Goal: Navigation & Orientation: Find specific page/section

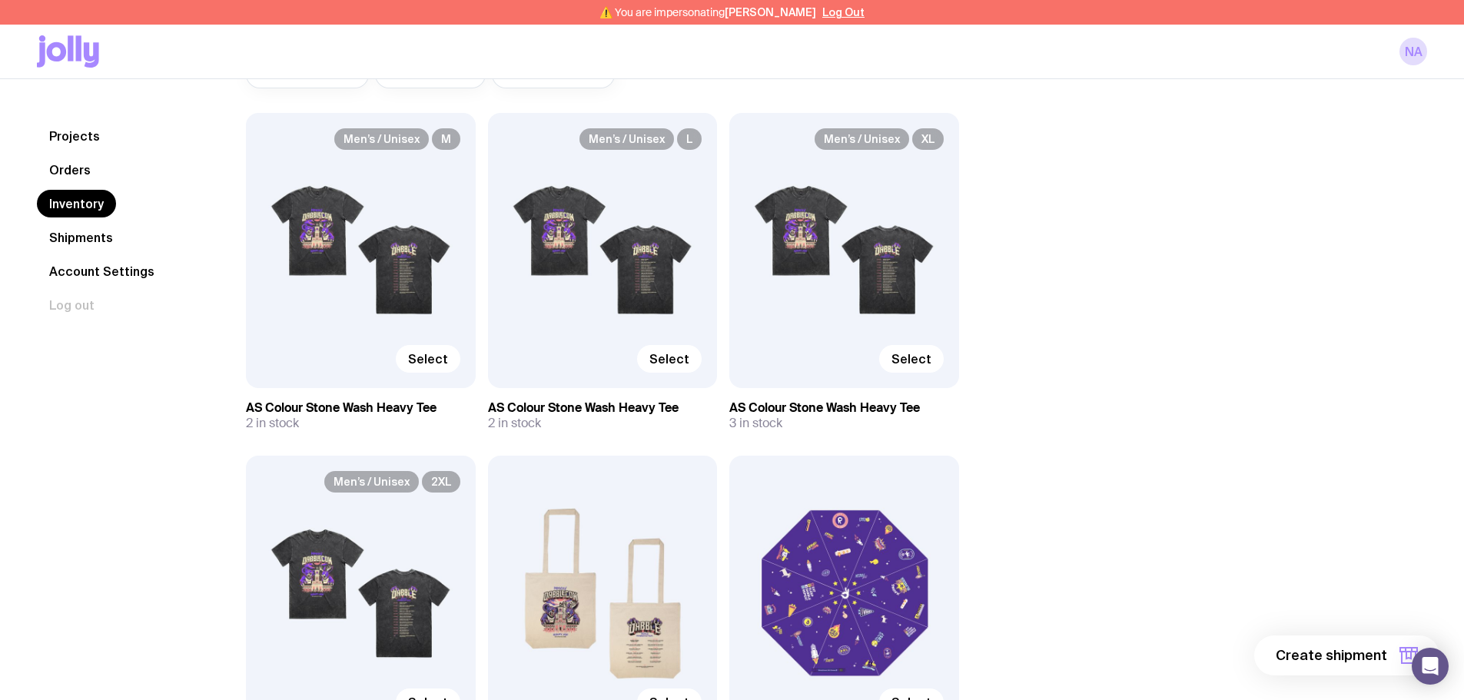
scroll to position [231, 0]
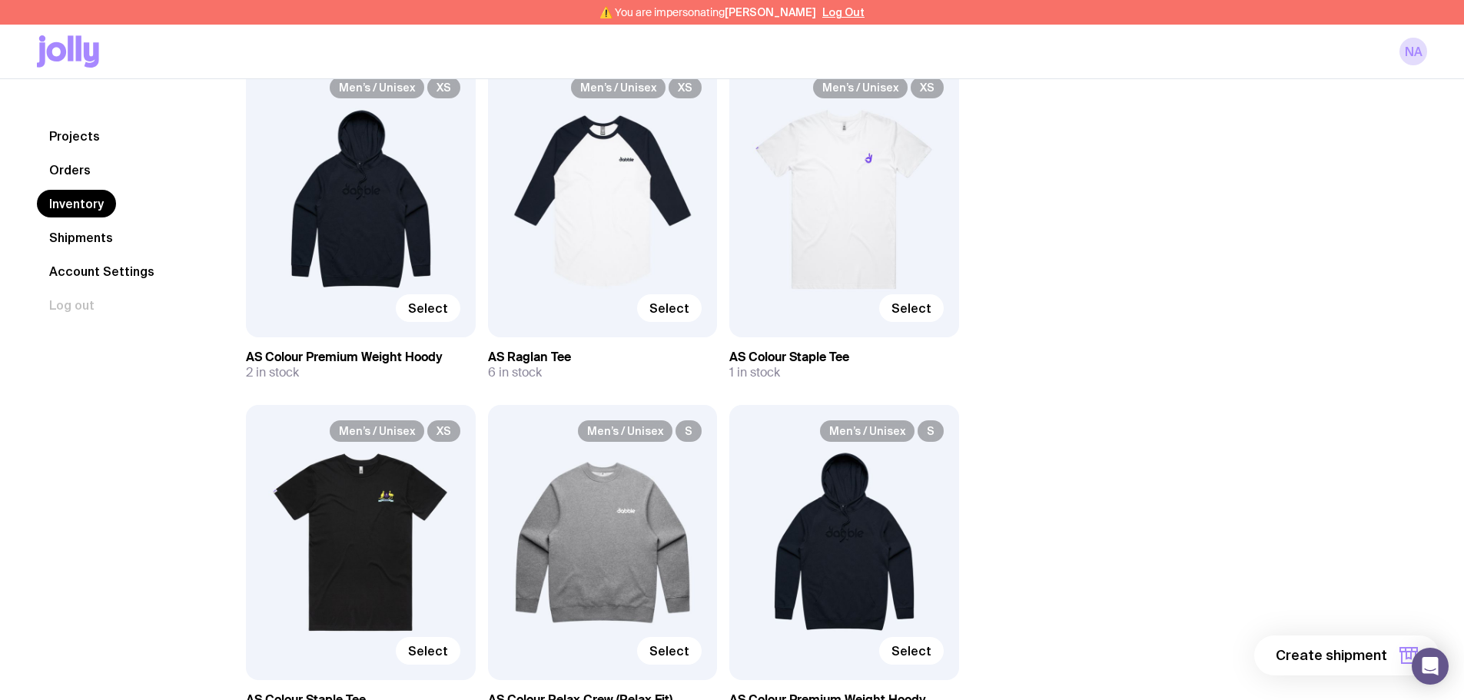
scroll to position [2271, 0]
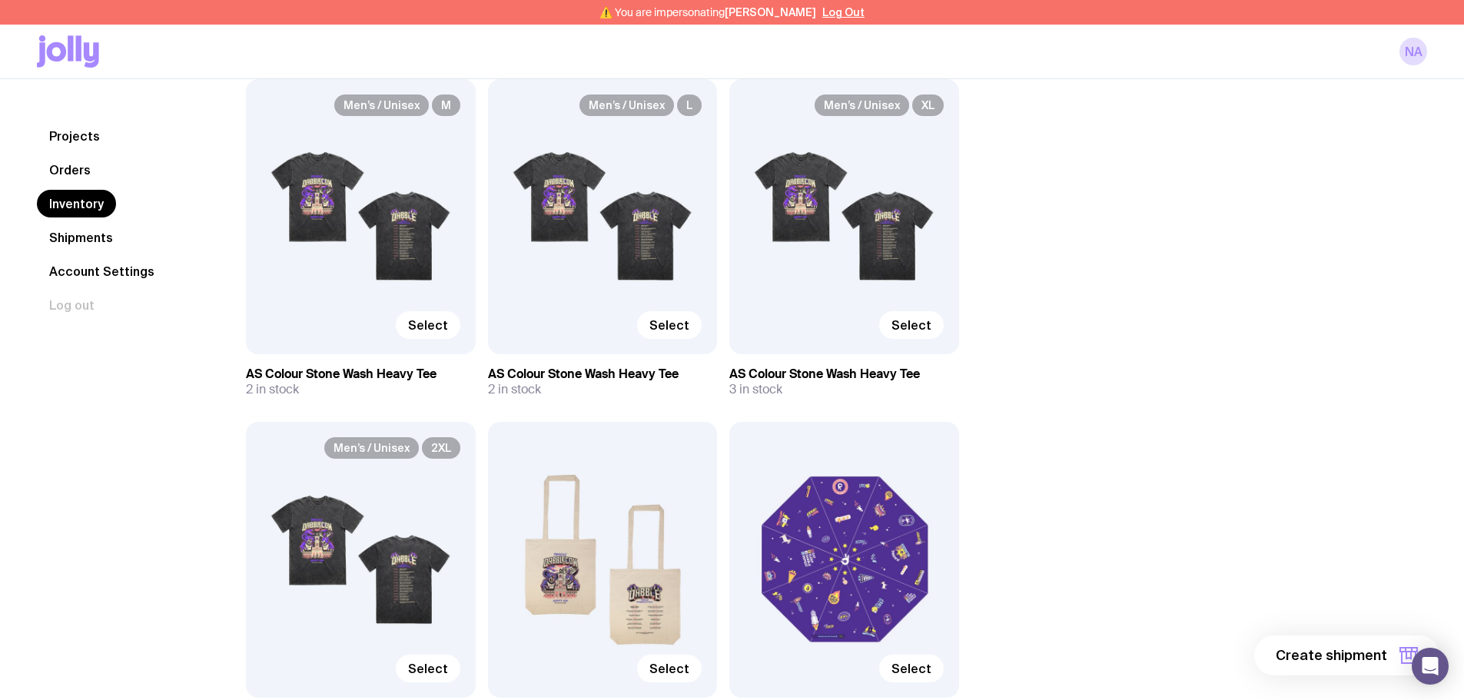
scroll to position [196, 0]
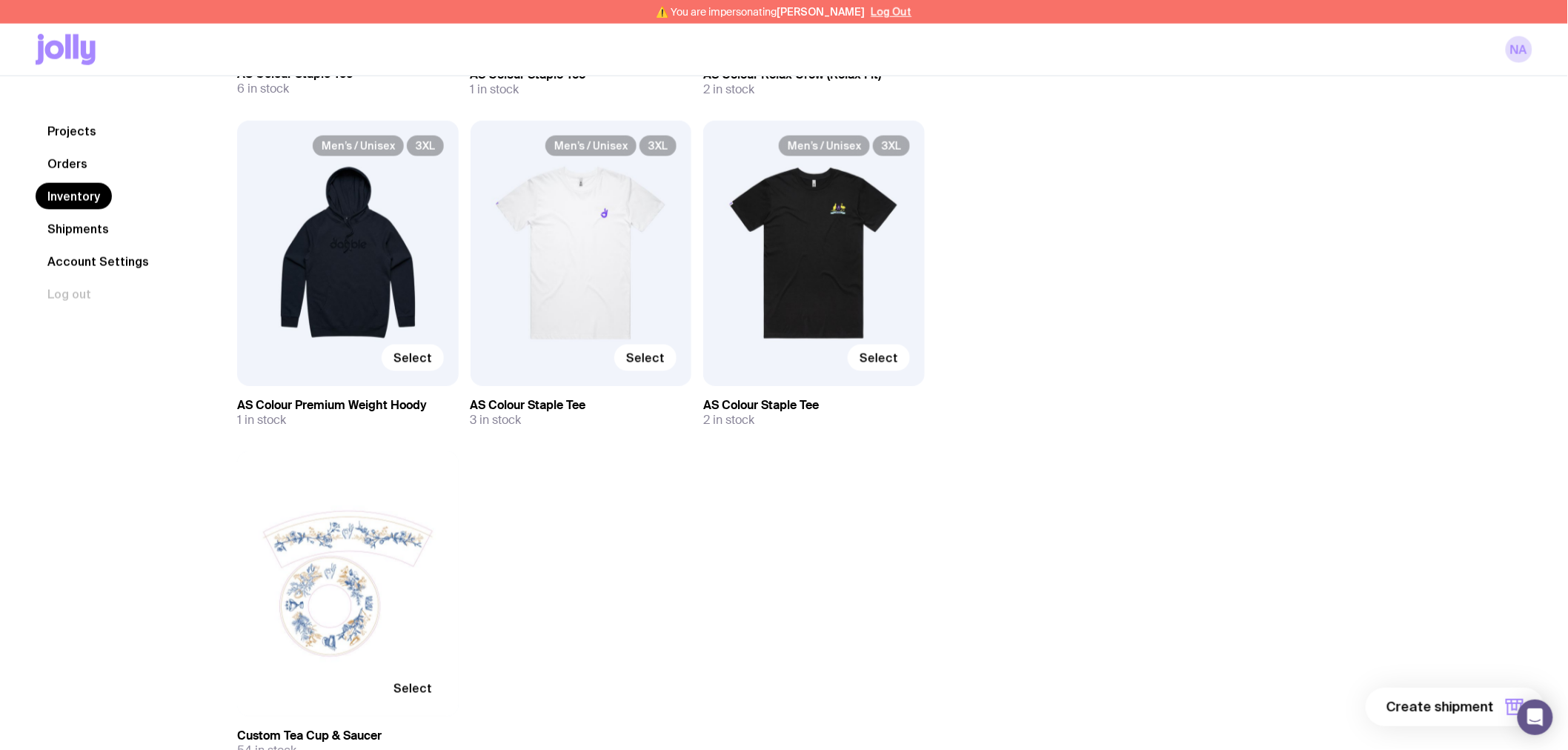
scroll to position [5457, 0]
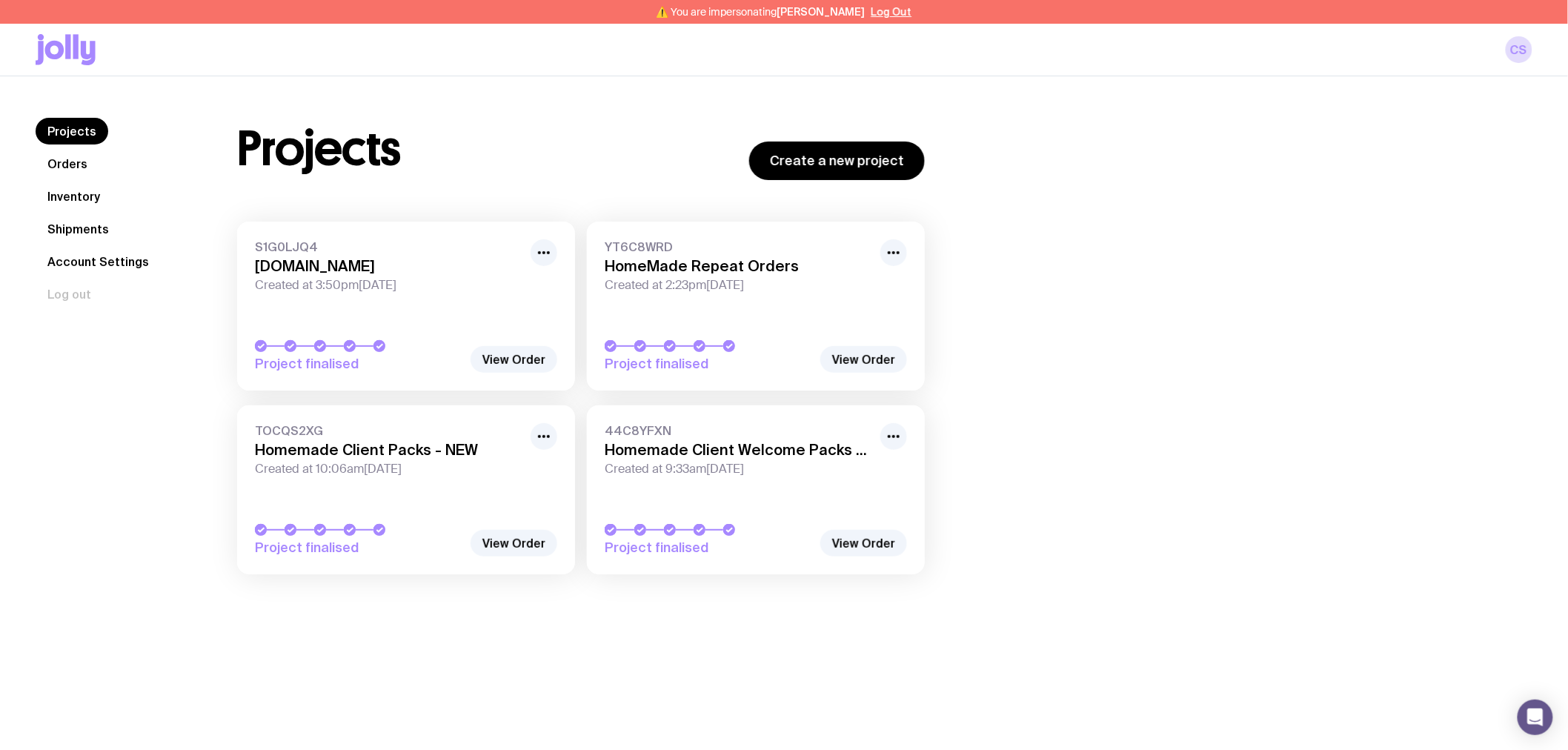
click at [66, 230] on link "Shipments" at bounding box center [78, 229] width 85 height 27
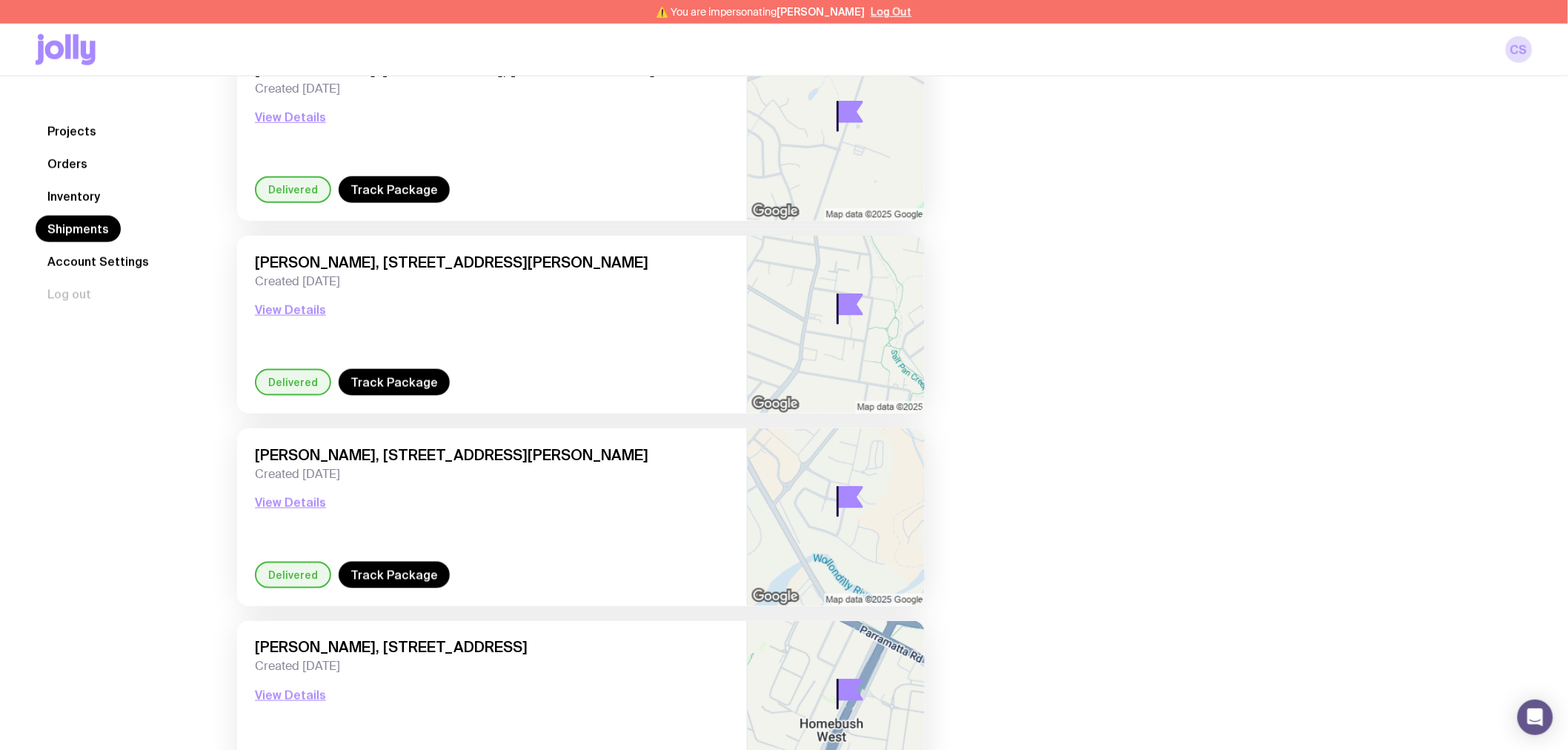
scroll to position [137, 0]
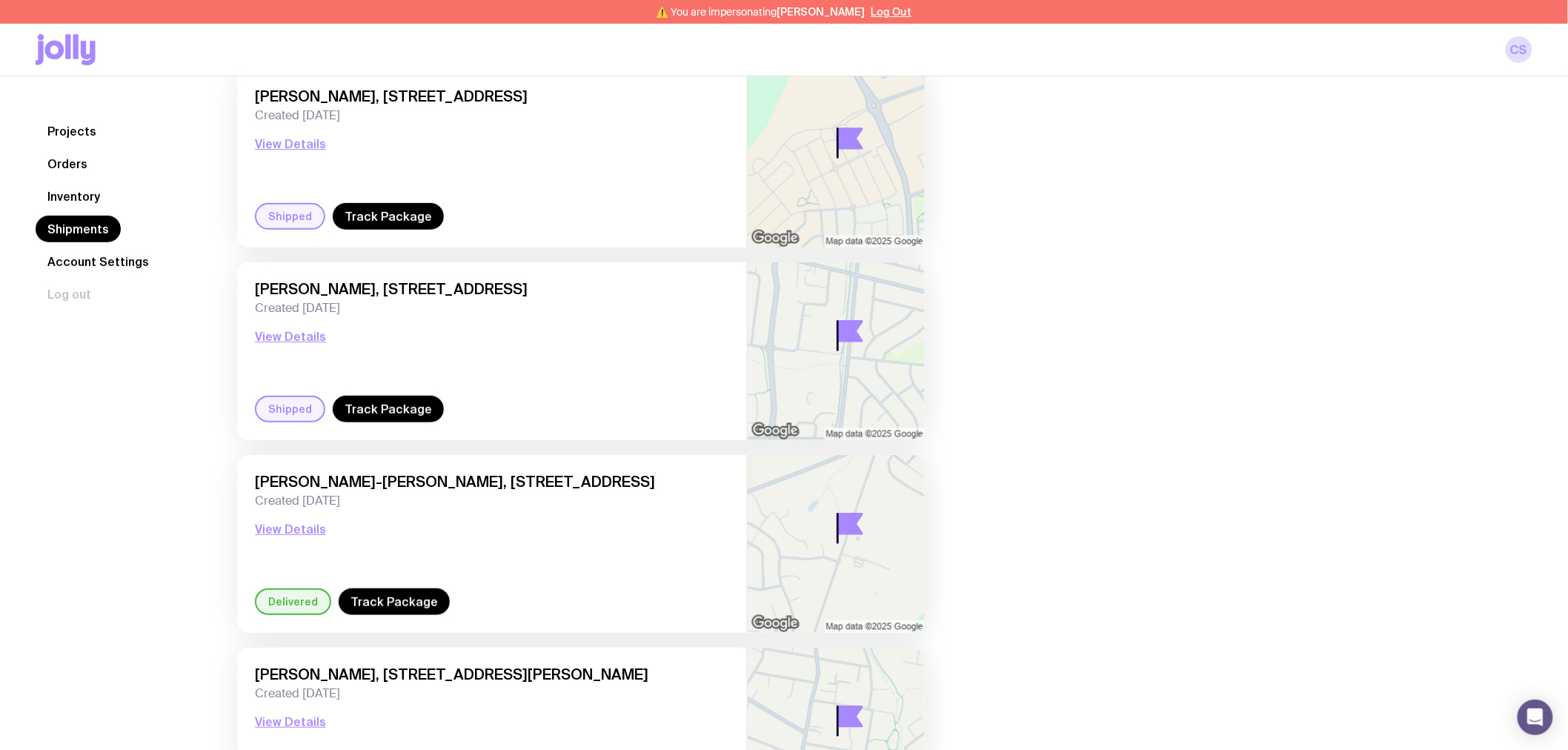
click at [101, 124] on link "Projects" at bounding box center [71, 131] width 72 height 27
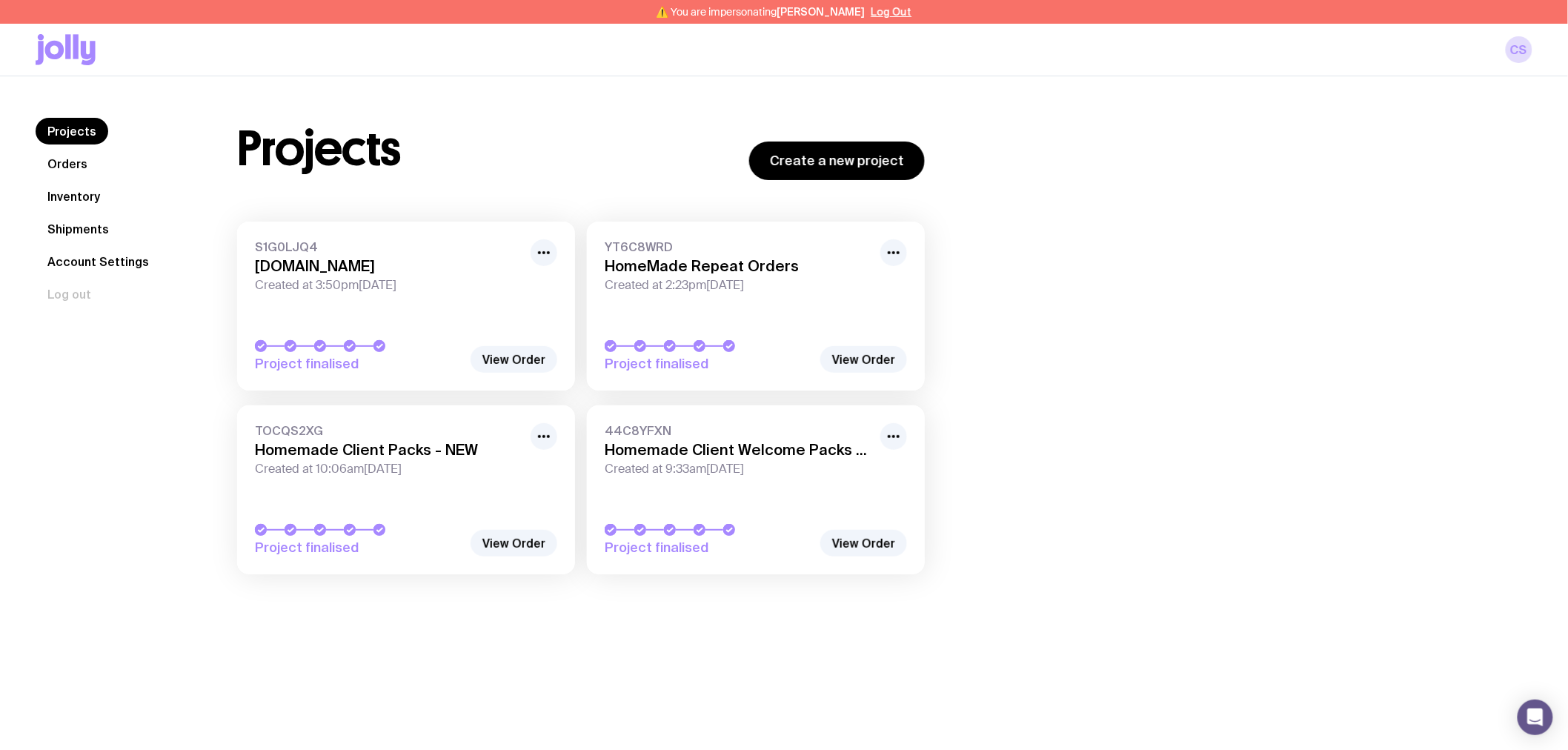
click at [53, 659] on div "Projects Orders Inventory Shipments Account Settings Log out Projects Orders In…" at bounding box center [784, 451] width 1568 height 750
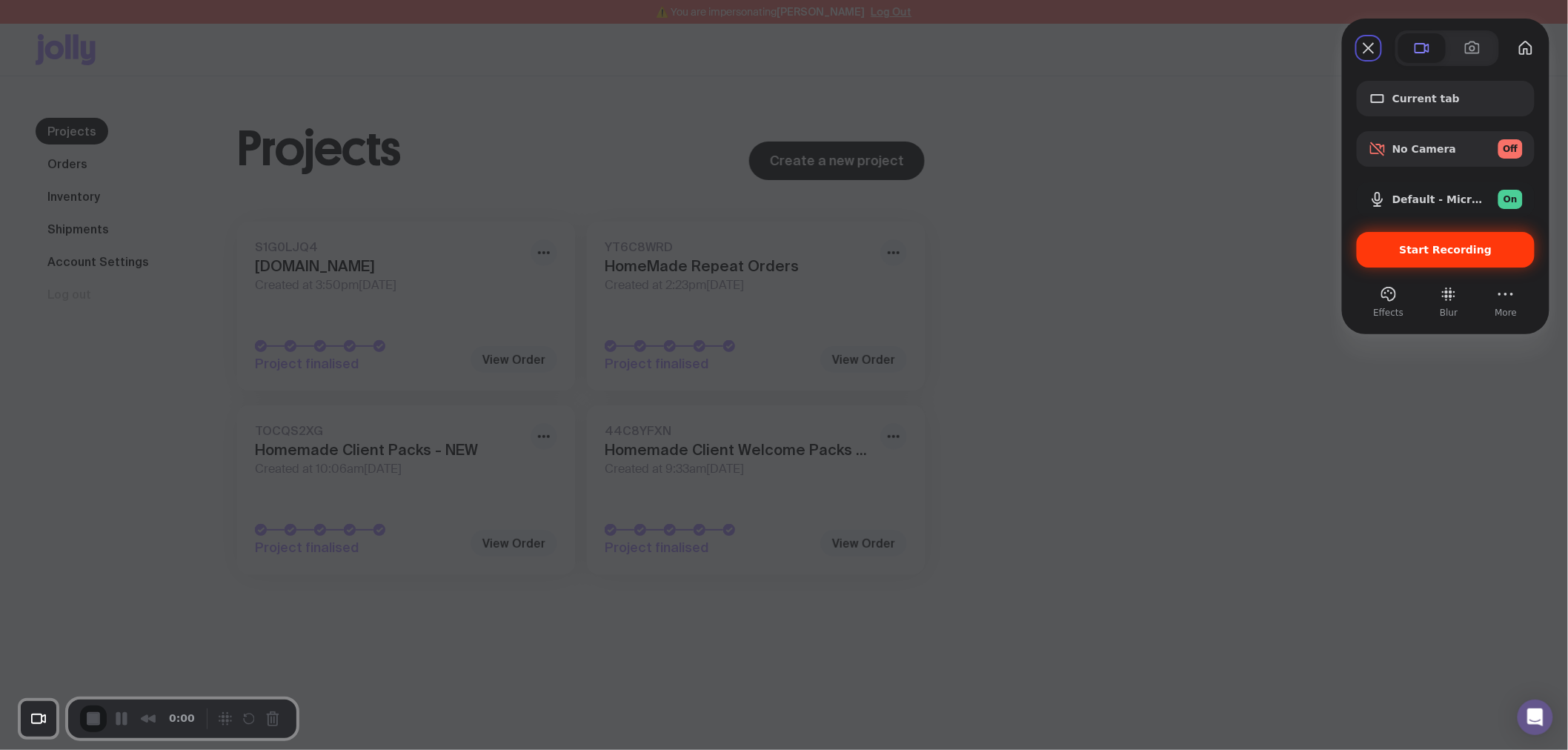
click at [1443, 244] on span "Start Recording" at bounding box center [1446, 250] width 93 height 12
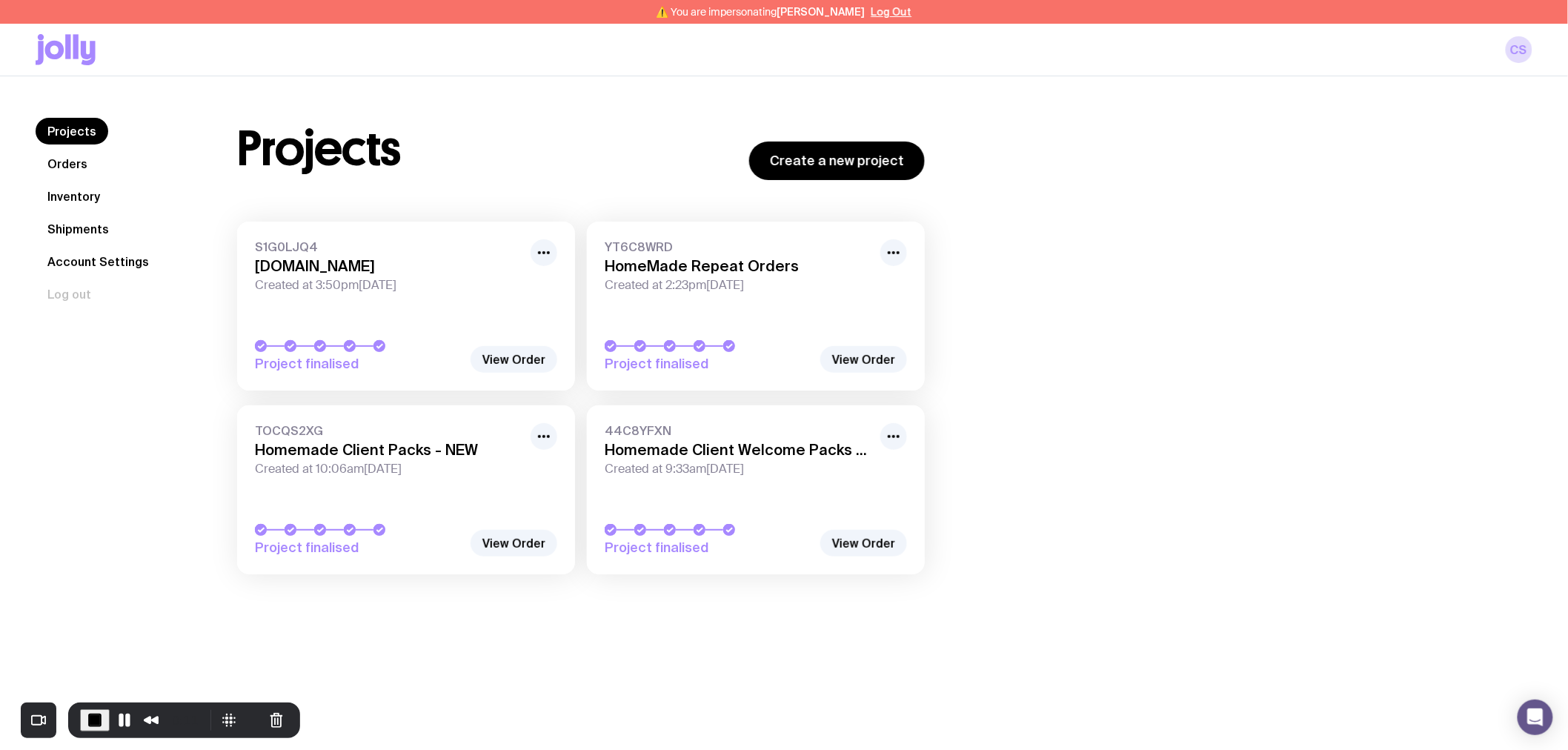
click at [79, 196] on link "Inventory" at bounding box center [73, 197] width 76 height 27
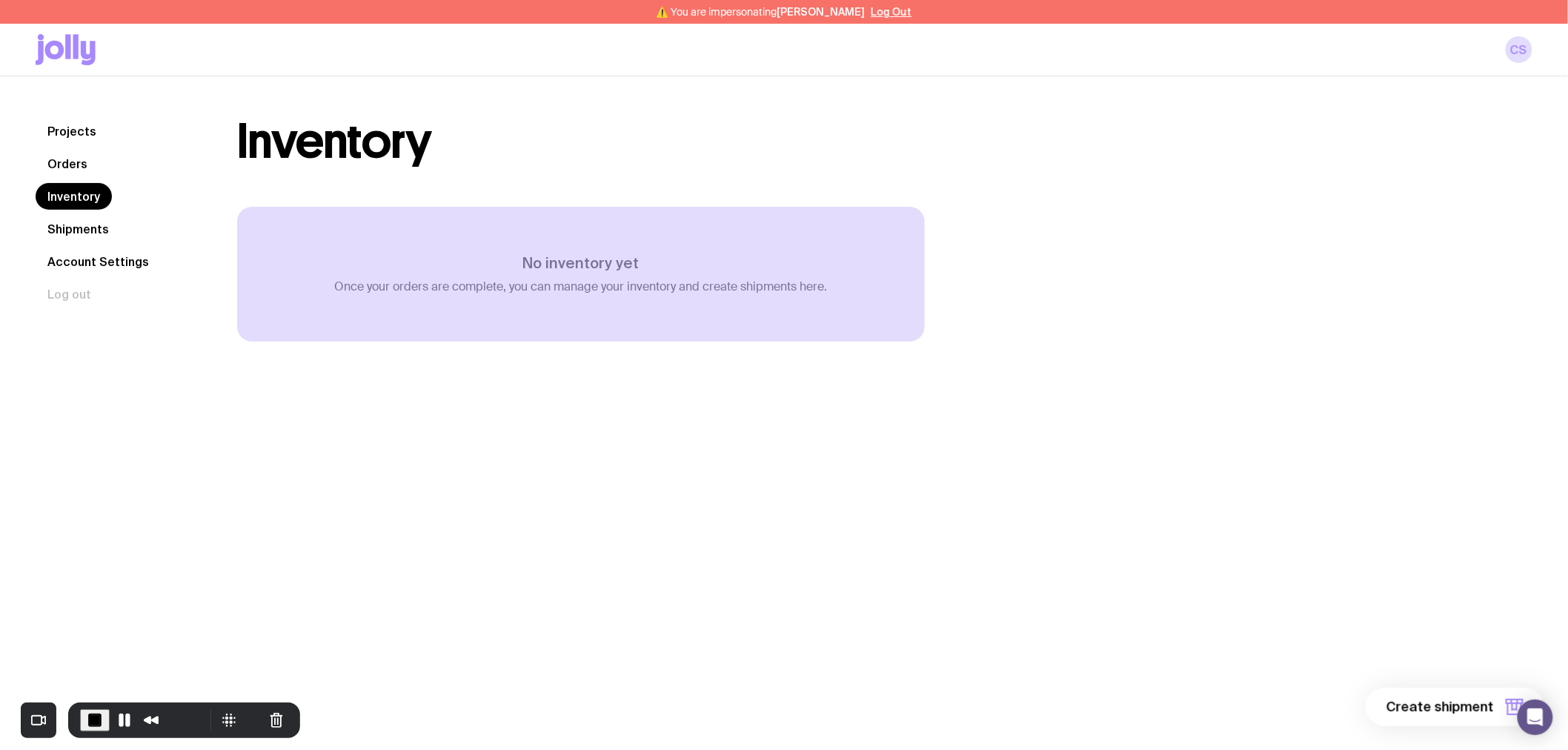
click at [70, 167] on link "Orders" at bounding box center [68, 164] width 64 height 27
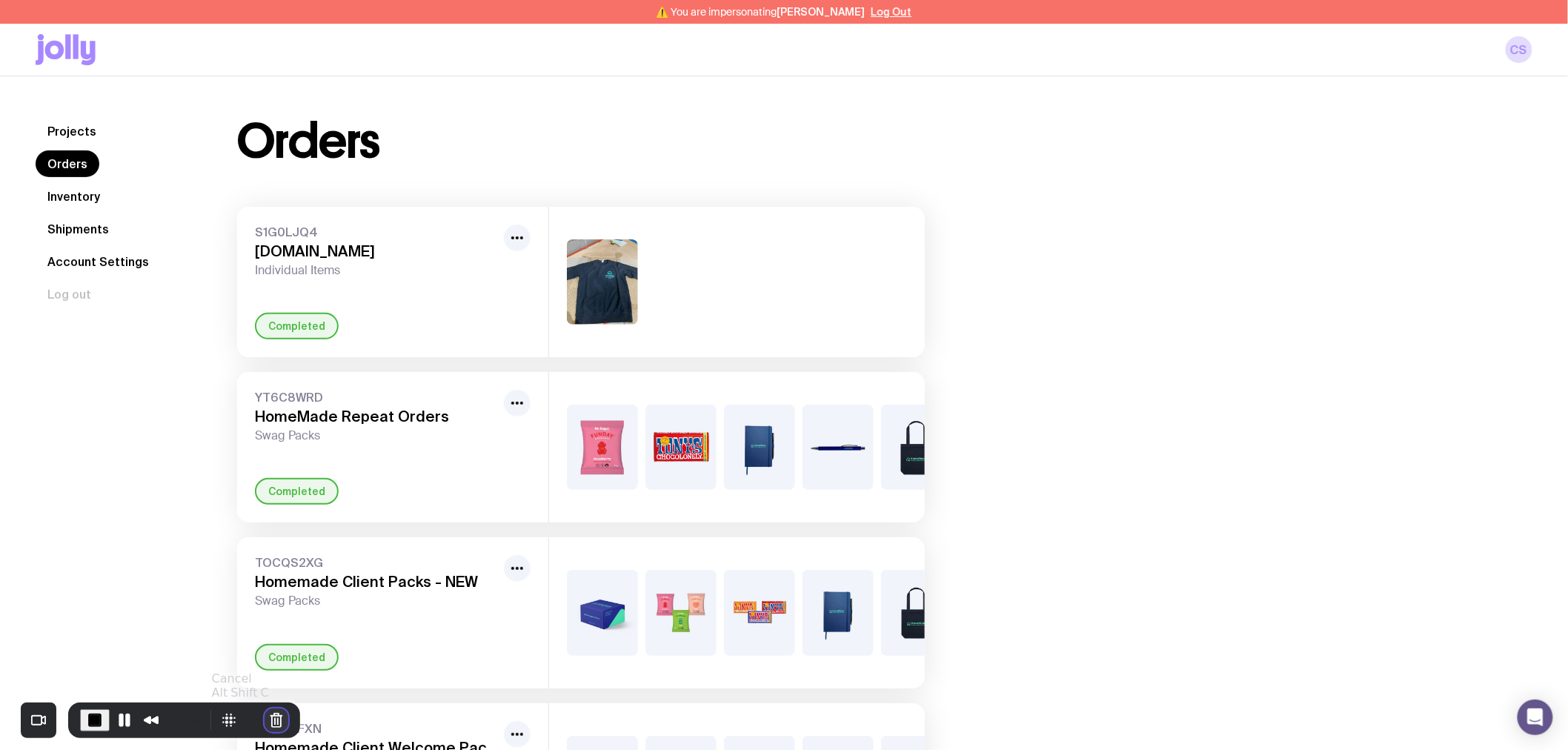
click at [278, 715] on button "Cancel Recording" at bounding box center [276, 720] width 24 height 24
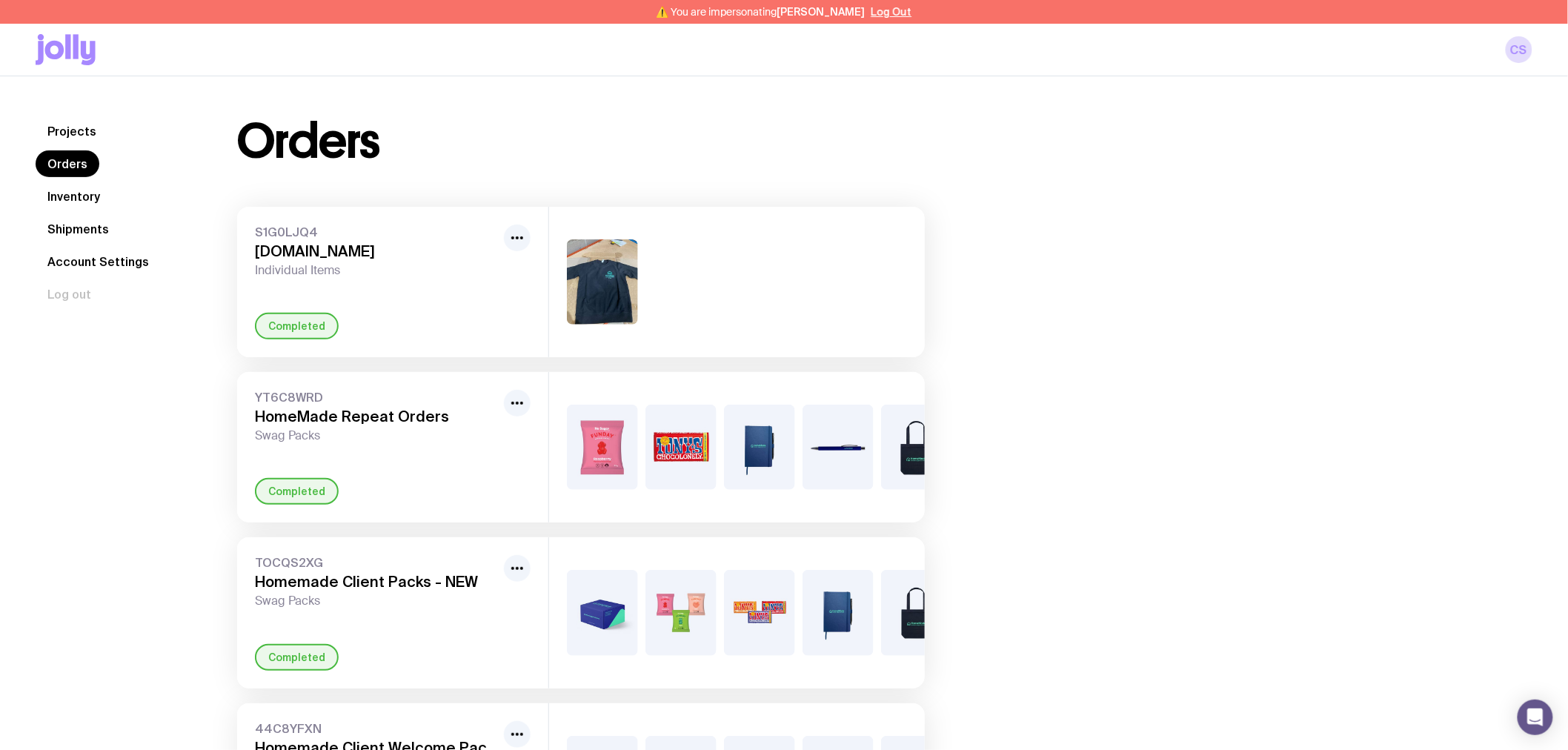
click at [74, 133] on link "Projects" at bounding box center [71, 131] width 72 height 27
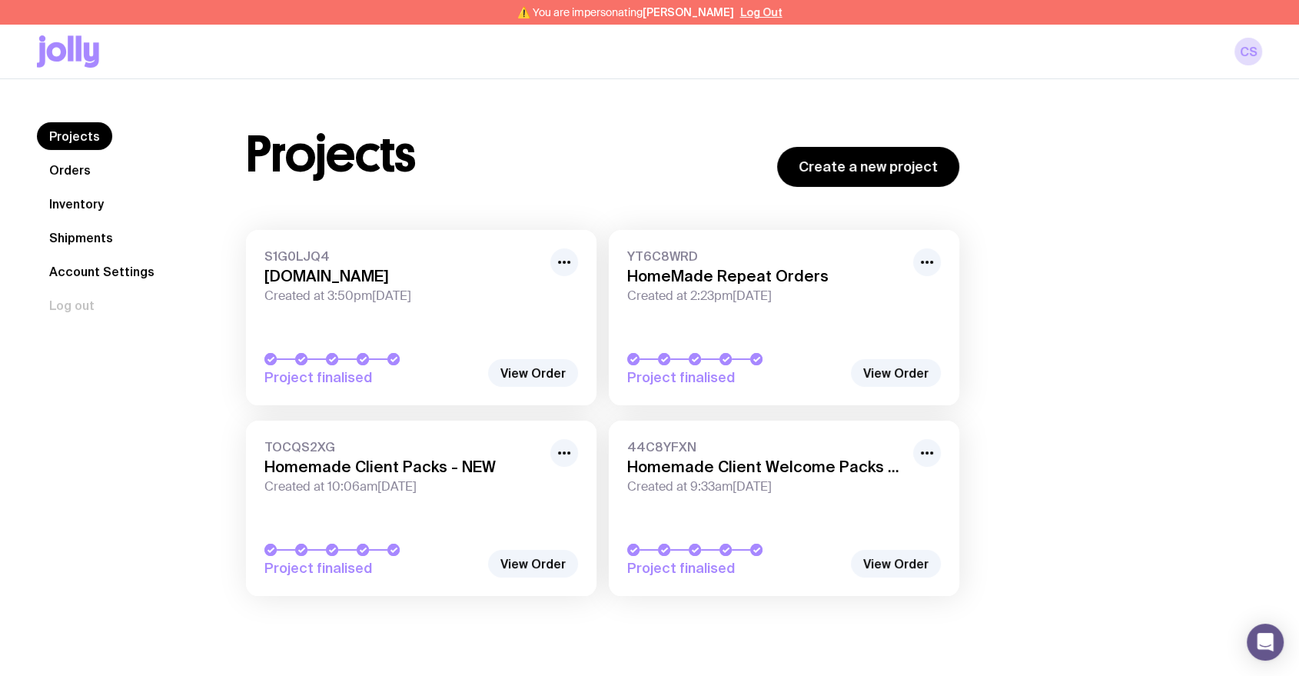
click at [95, 201] on link "Inventory" at bounding box center [76, 204] width 79 height 28
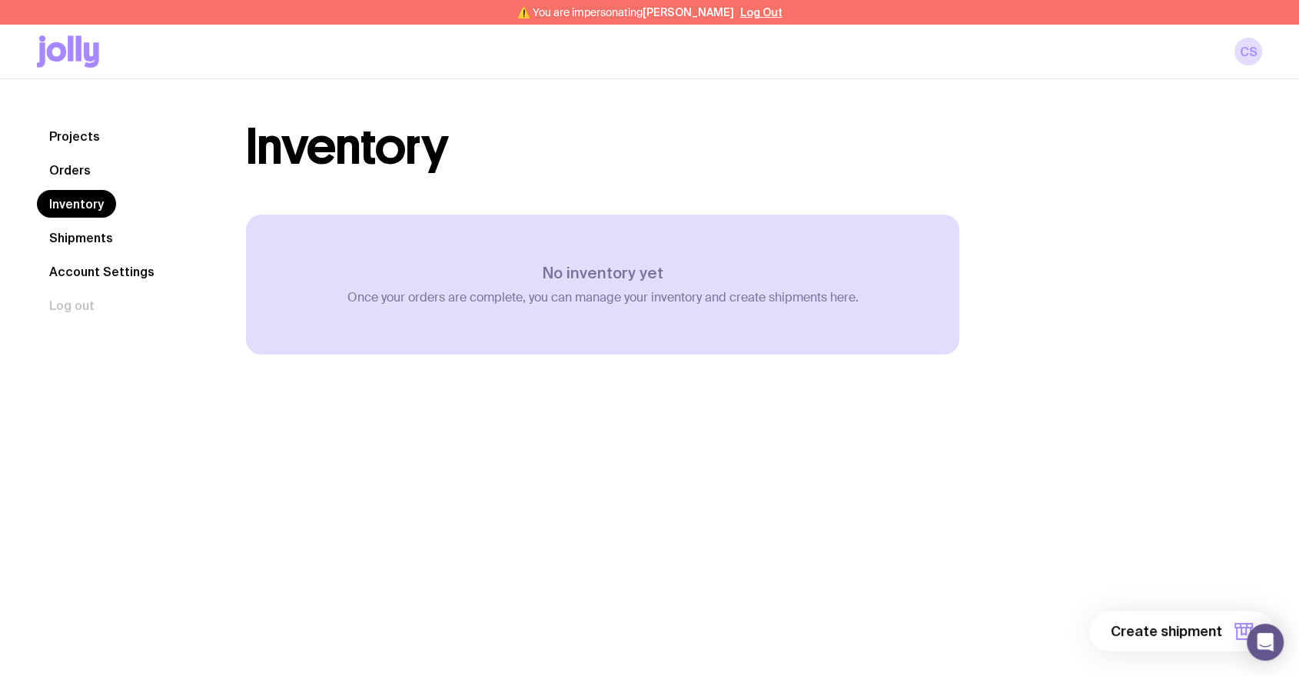
click at [82, 177] on link "Orders" at bounding box center [70, 170] width 66 height 28
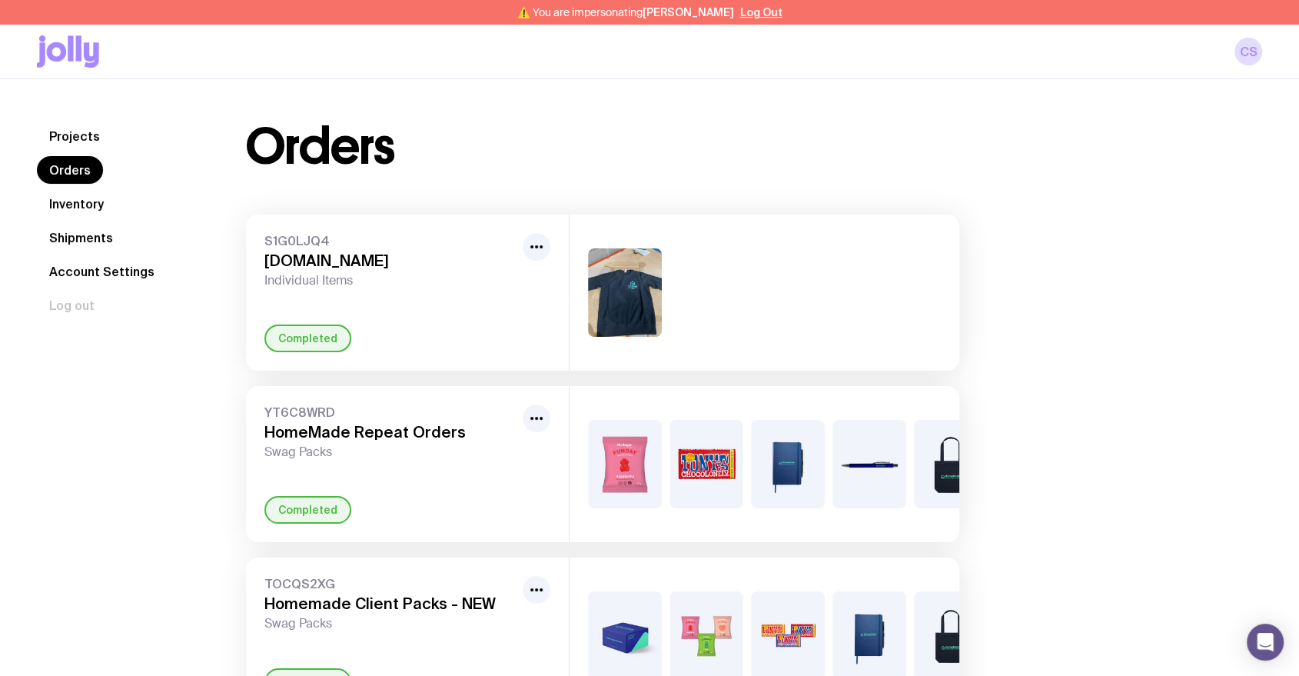
click at [89, 207] on link "Inventory" at bounding box center [76, 204] width 79 height 28
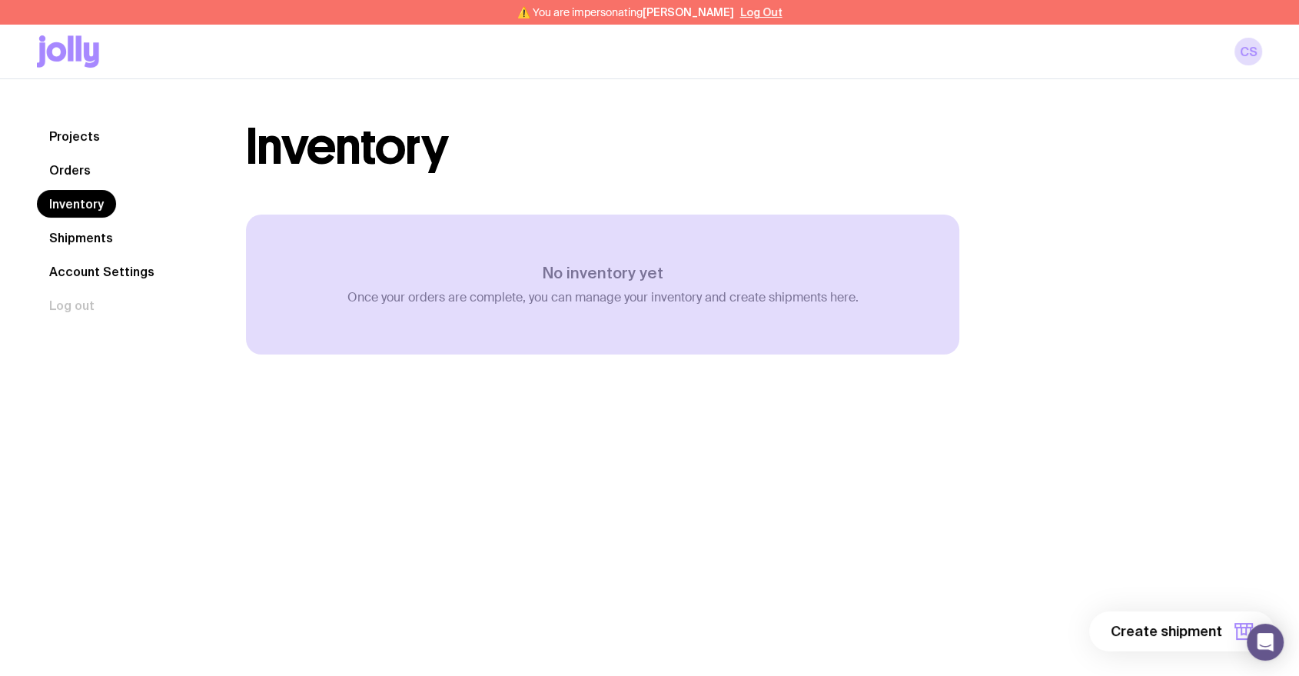
click at [71, 138] on link "Projects" at bounding box center [74, 136] width 75 height 28
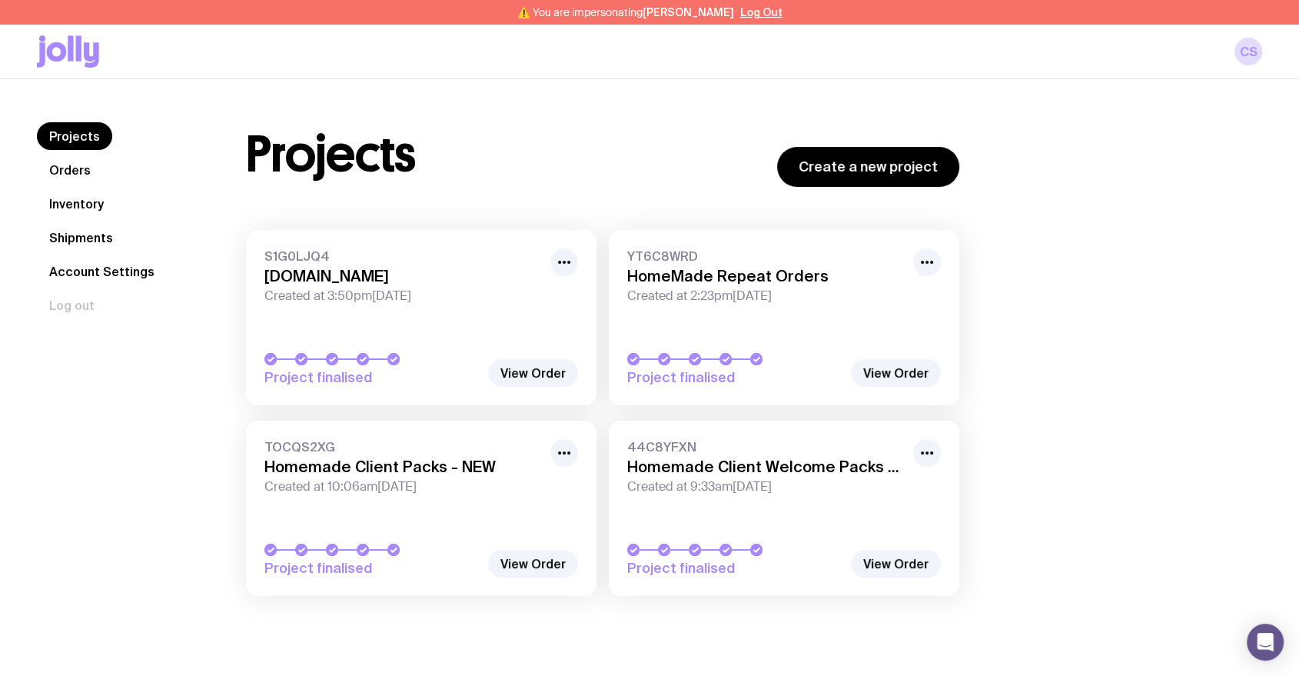
click at [80, 181] on link "Orders" at bounding box center [70, 170] width 66 height 28
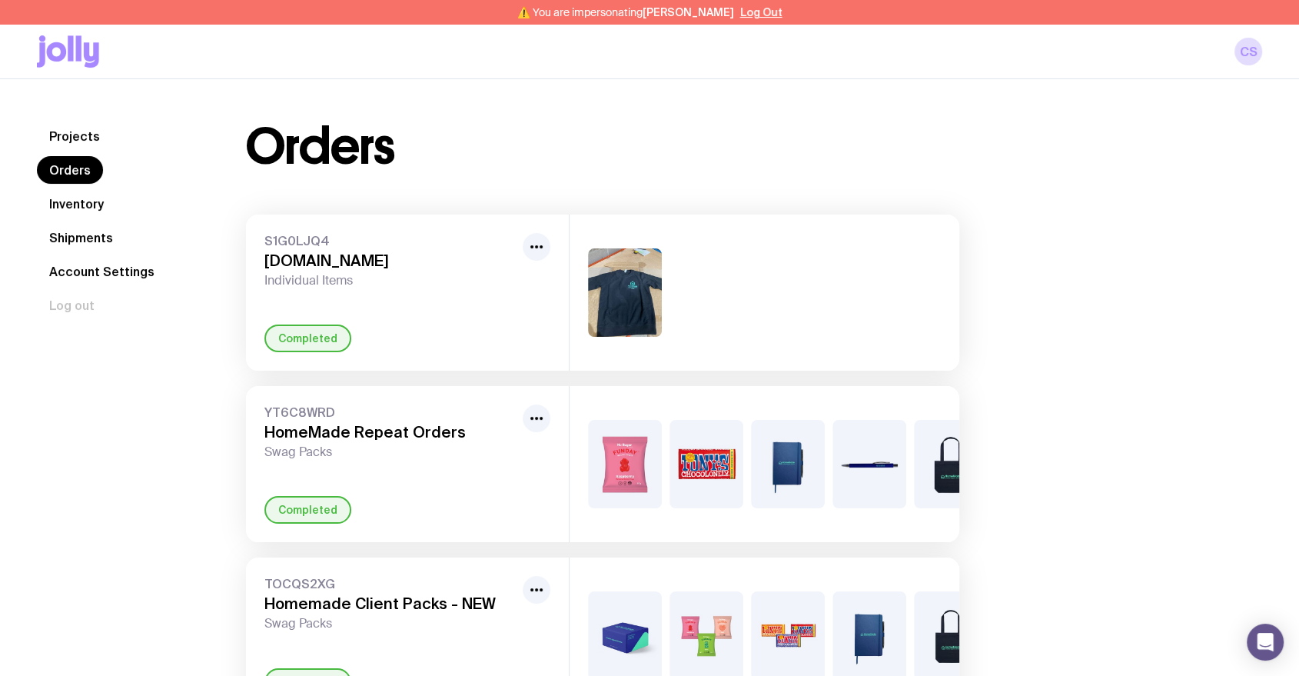
scroll to position [85, 0]
